Goal: Task Accomplishment & Management: Use online tool/utility

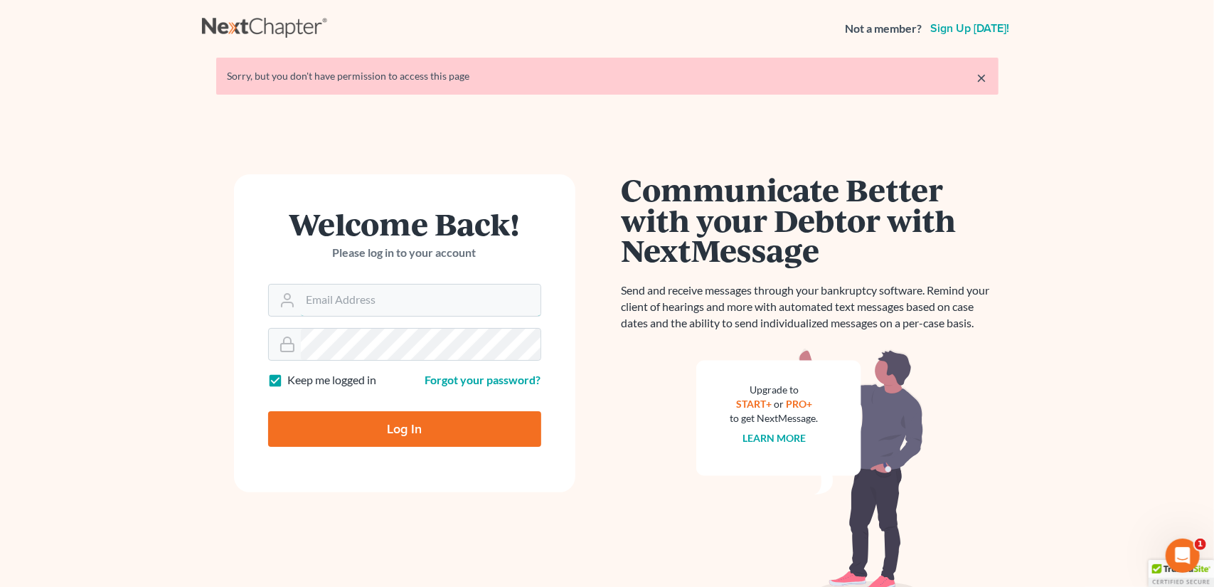
type input "[EMAIL_ADDRESS][DOMAIN_NAME]"
click at [434, 436] on input "Log In" at bounding box center [404, 429] width 273 height 36
type input "Thinking..."
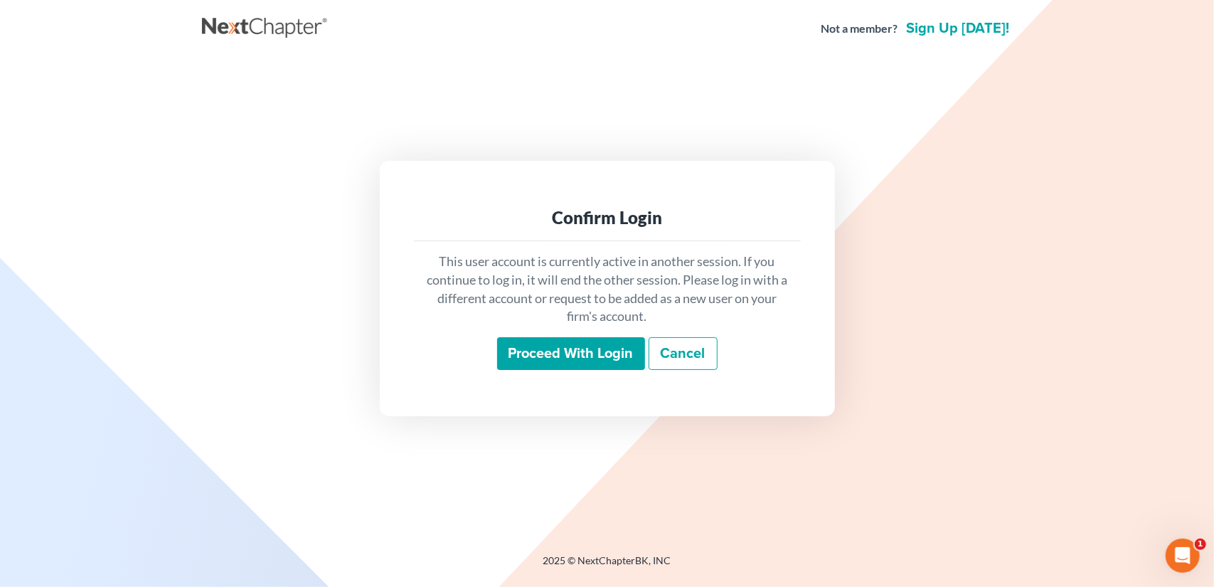
click at [578, 355] on input "Proceed with login" at bounding box center [571, 353] width 148 height 33
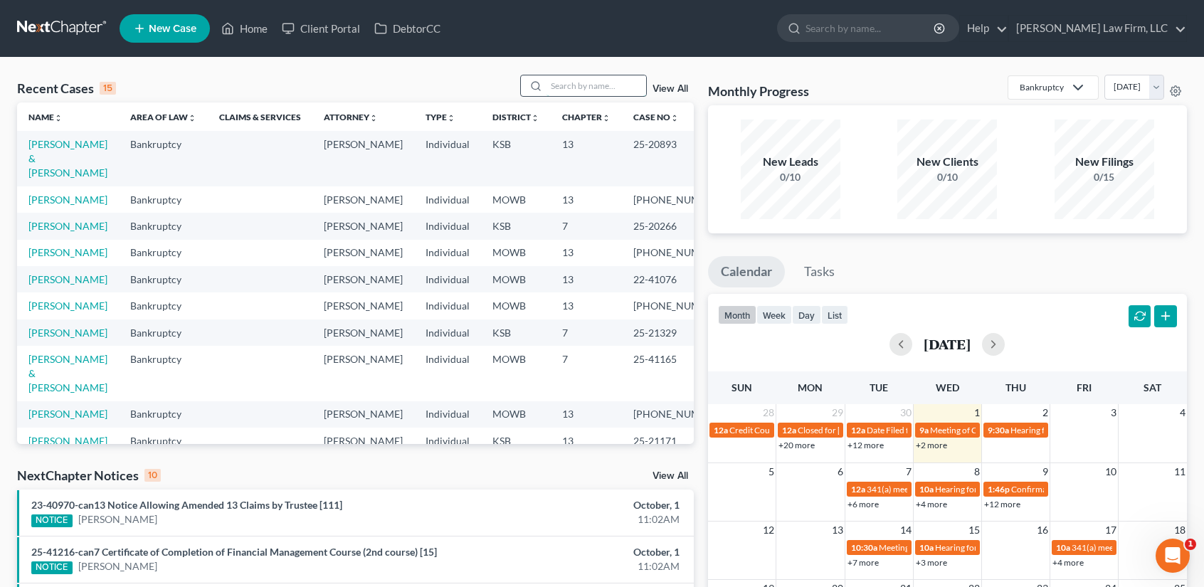
click at [551, 87] on input "search" at bounding box center [596, 85] width 100 height 21
type input "[PERSON_NAME]"
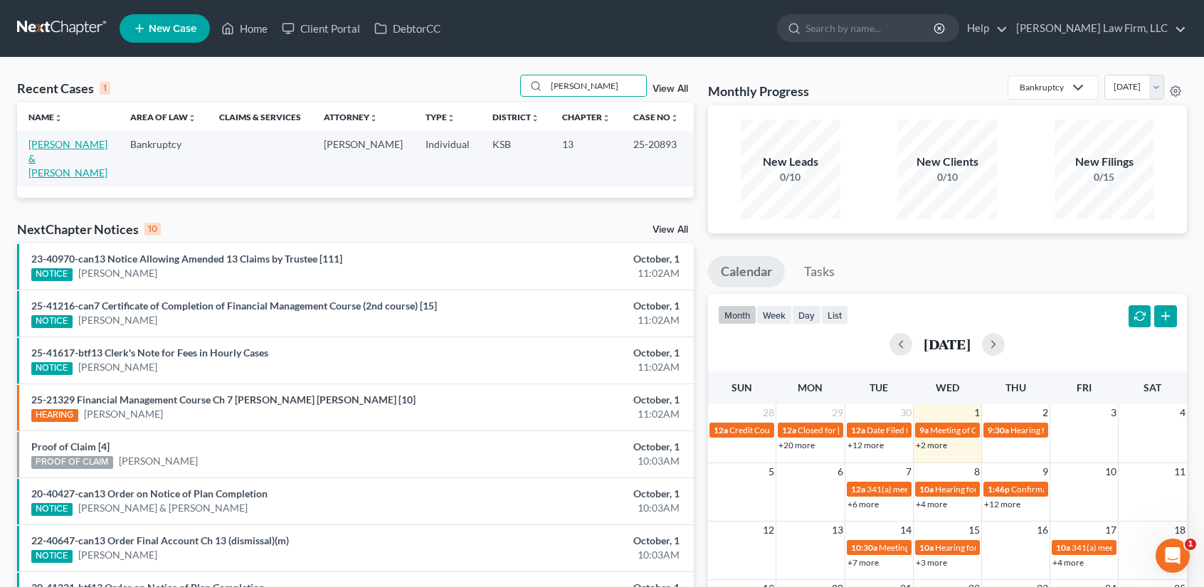
click at [48, 143] on link "[PERSON_NAME] & [PERSON_NAME]" at bounding box center [67, 158] width 79 height 41
select select "4"
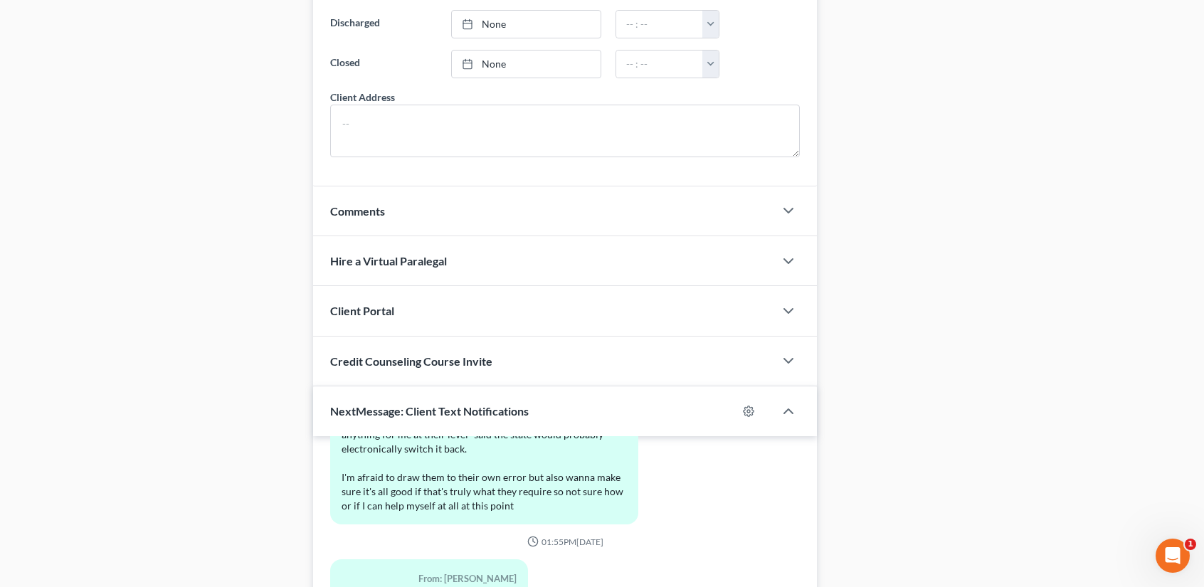
scroll to position [379, 0]
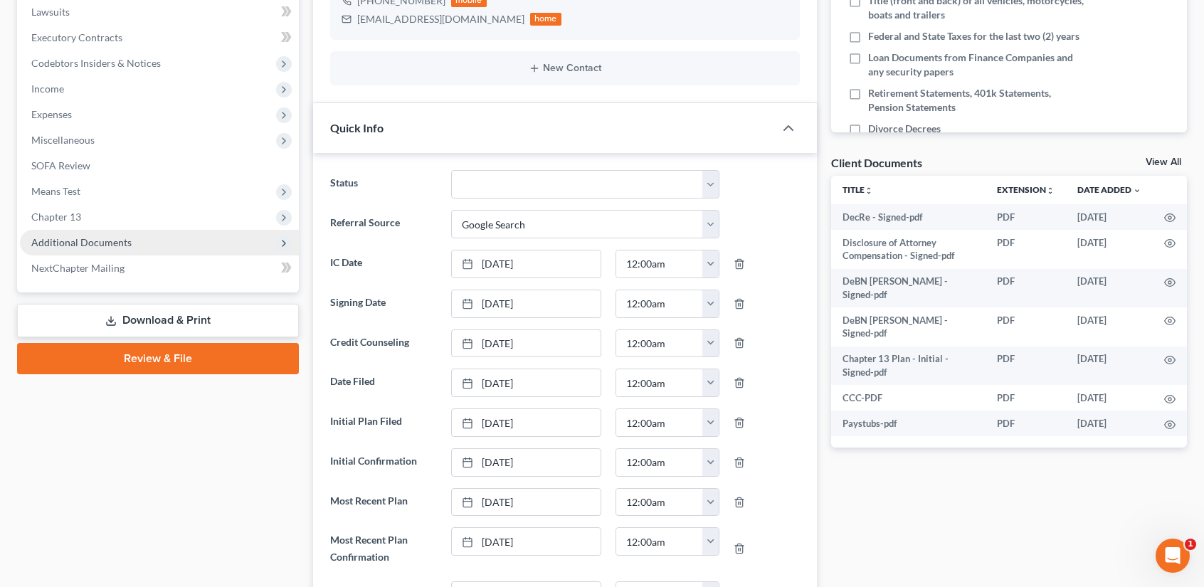
click at [88, 243] on span "Additional Documents" at bounding box center [81, 242] width 100 height 12
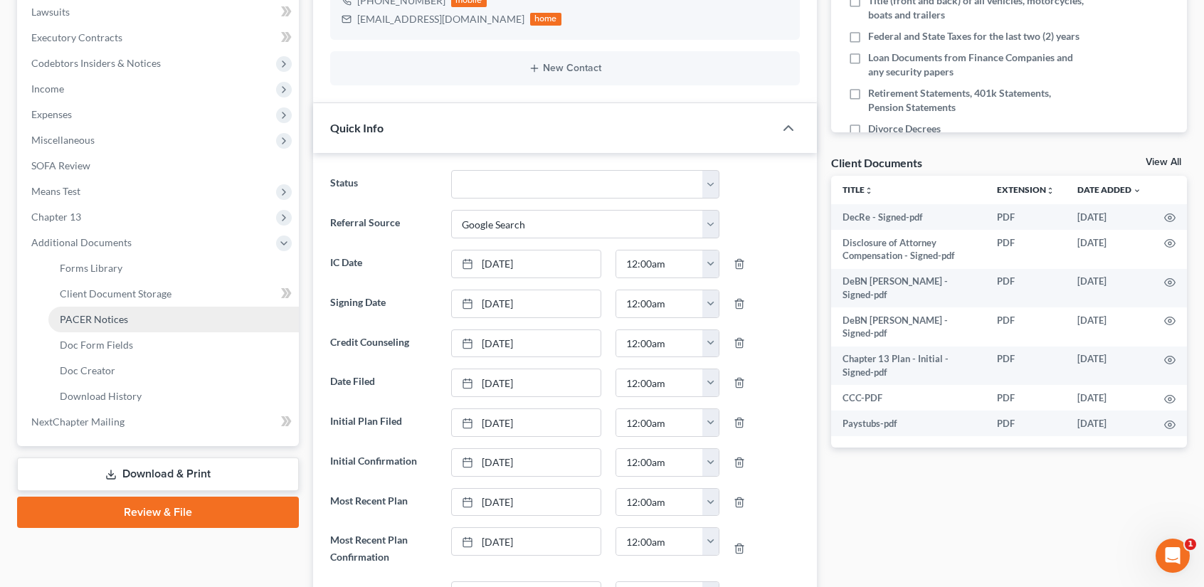
click at [92, 314] on span "PACER Notices" at bounding box center [94, 319] width 68 height 12
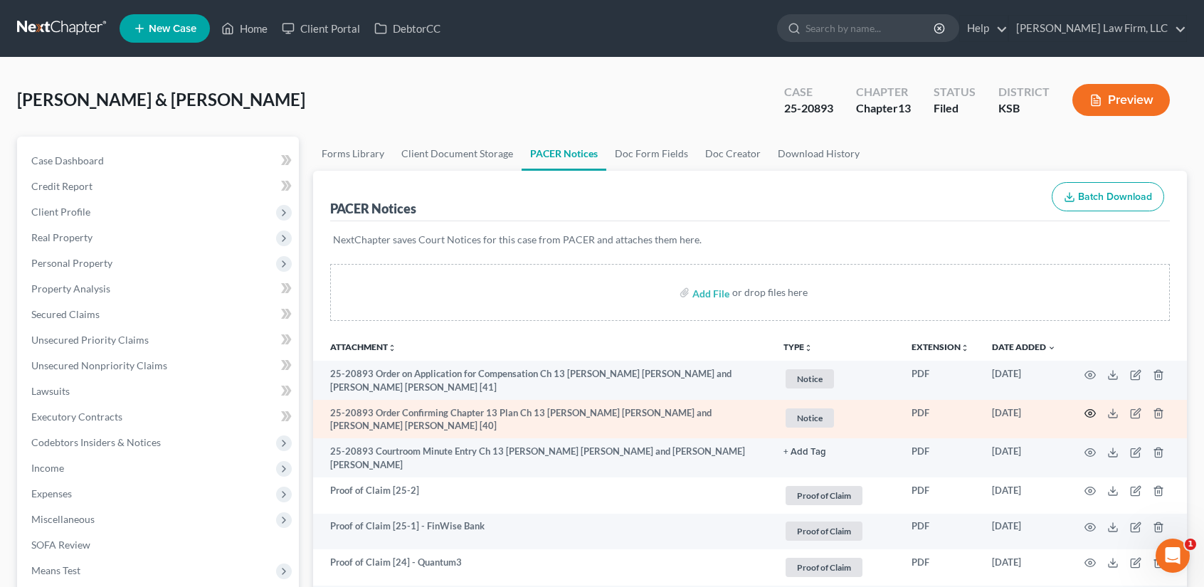
click at [1091, 412] on circle "button" at bounding box center [1089, 413] width 3 height 3
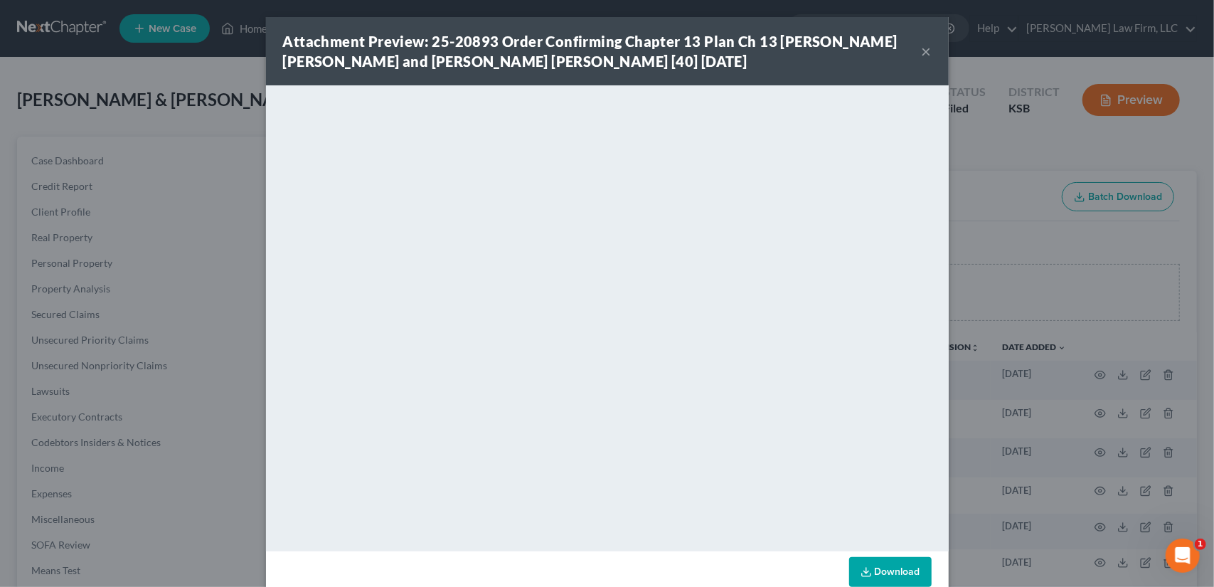
click at [922, 48] on button "×" at bounding box center [927, 51] width 10 height 17
